Goal: Navigation & Orientation: Find specific page/section

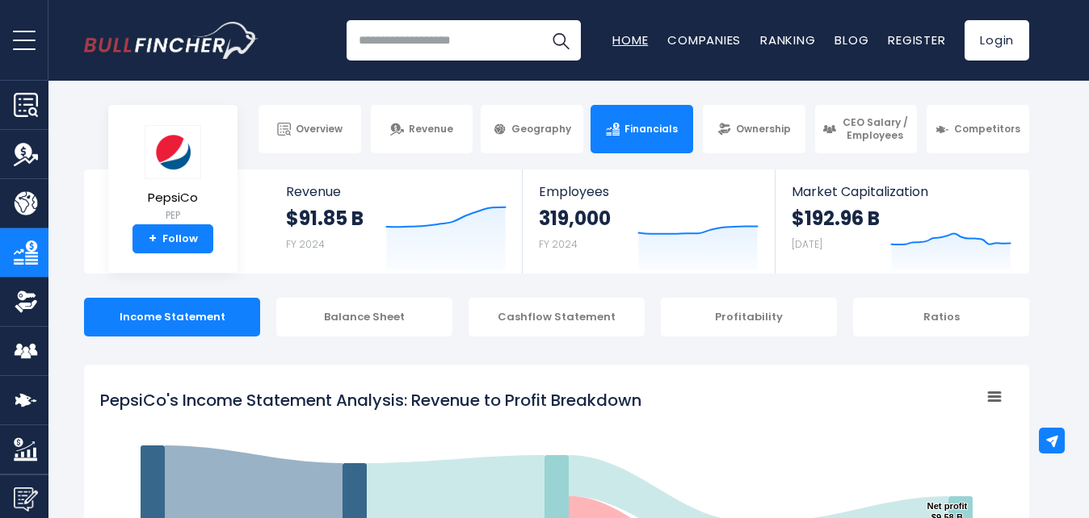
click at [627, 39] on link "Home" at bounding box center [630, 39] width 36 height 17
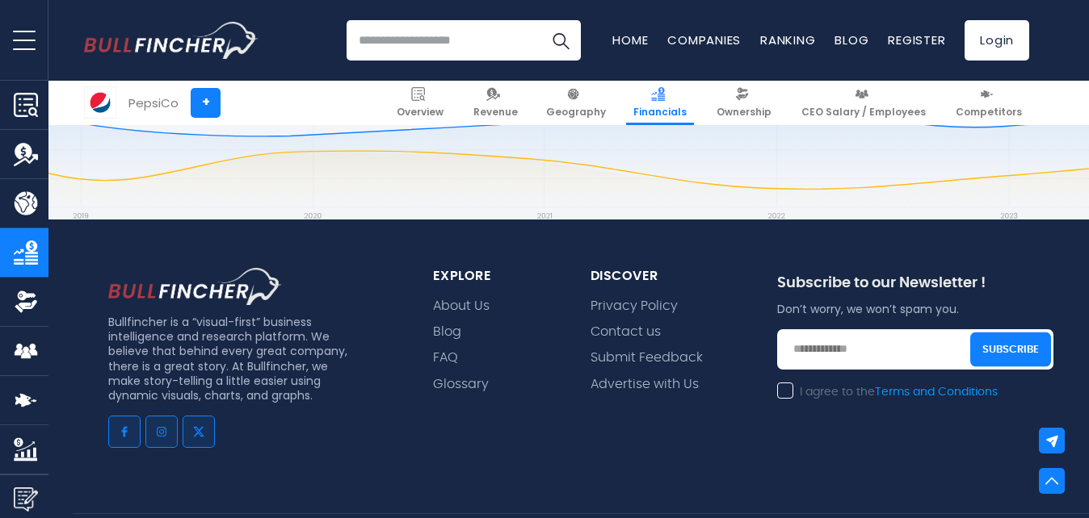
scroll to position [4520, 0]
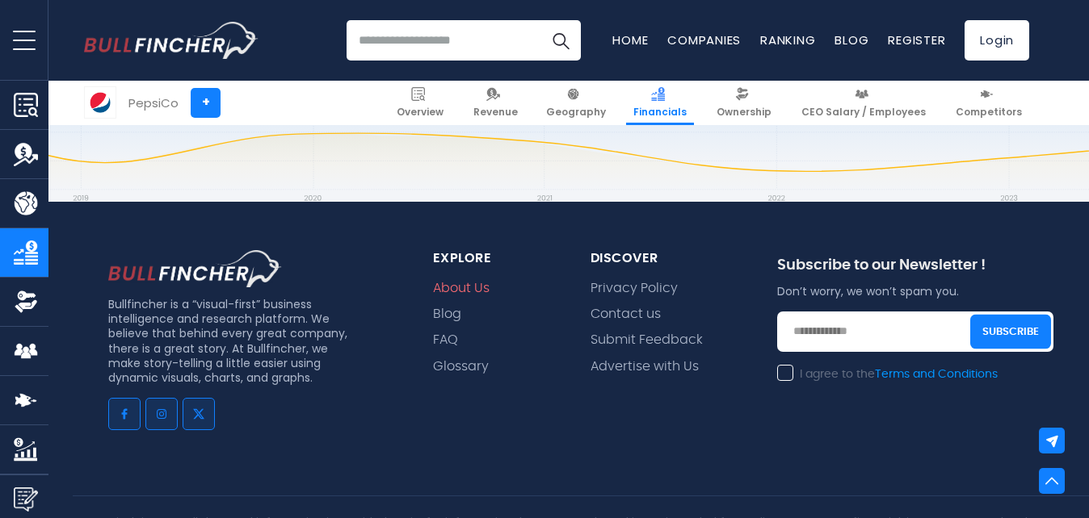
click at [474, 281] on link "About Us" at bounding box center [461, 288] width 57 height 15
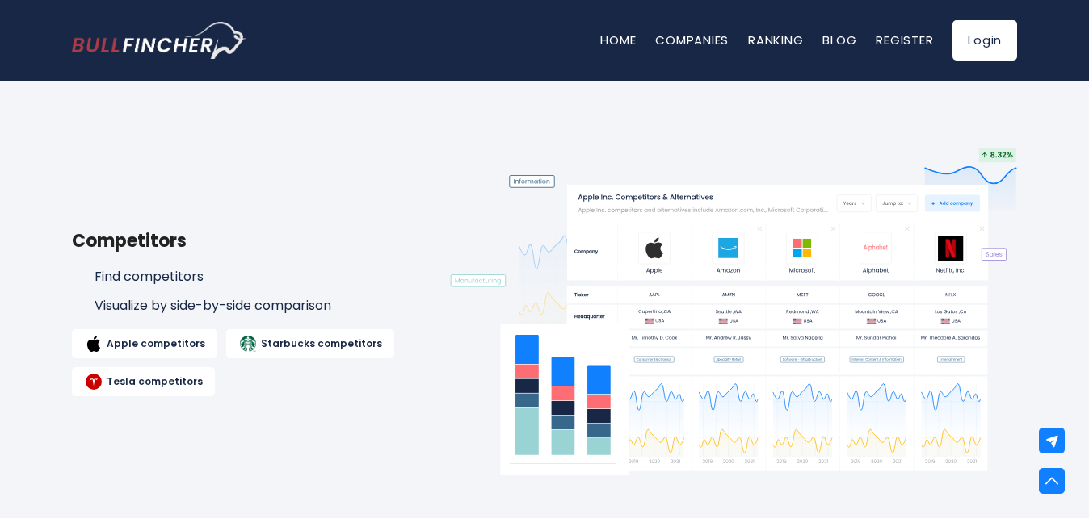
scroll to position [1814, 0]
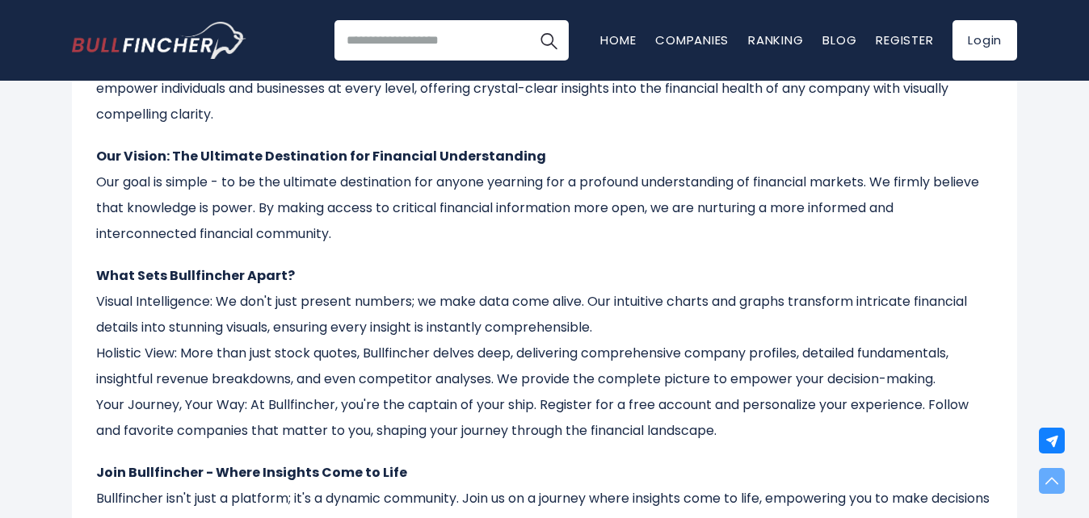
scroll to position [82, 0]
